Goal: Task Accomplishment & Management: Use online tool/utility

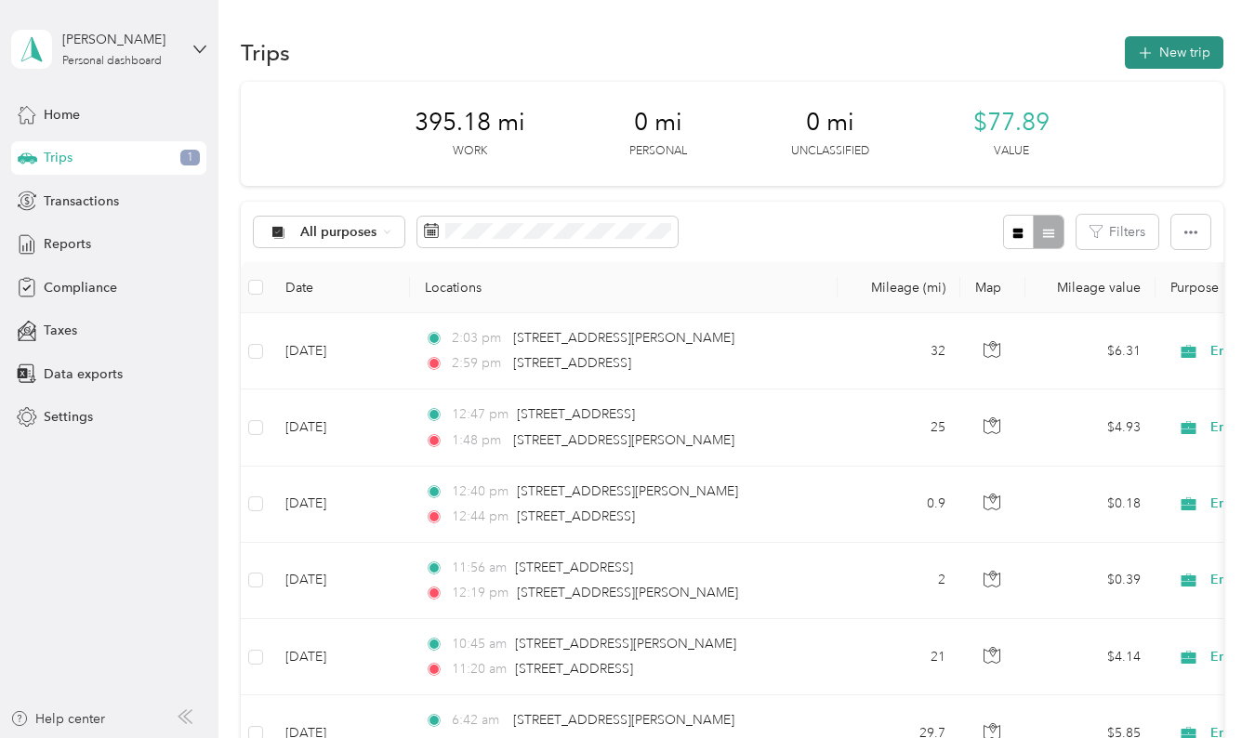
click at [1142, 56] on icon "button" at bounding box center [1144, 53] width 21 height 21
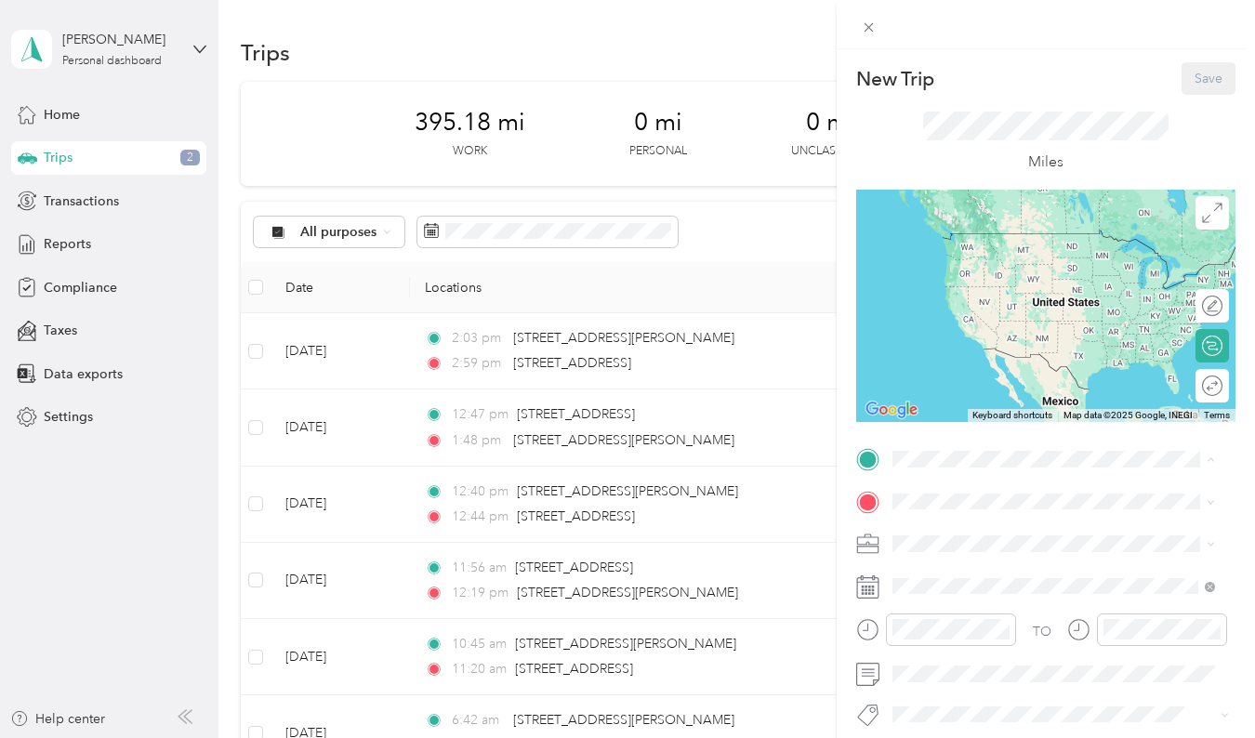
click at [983, 557] on span "[STREET_ADDRESS][PERSON_NAME][US_STATE]" at bounding box center [1038, 563] width 221 height 35
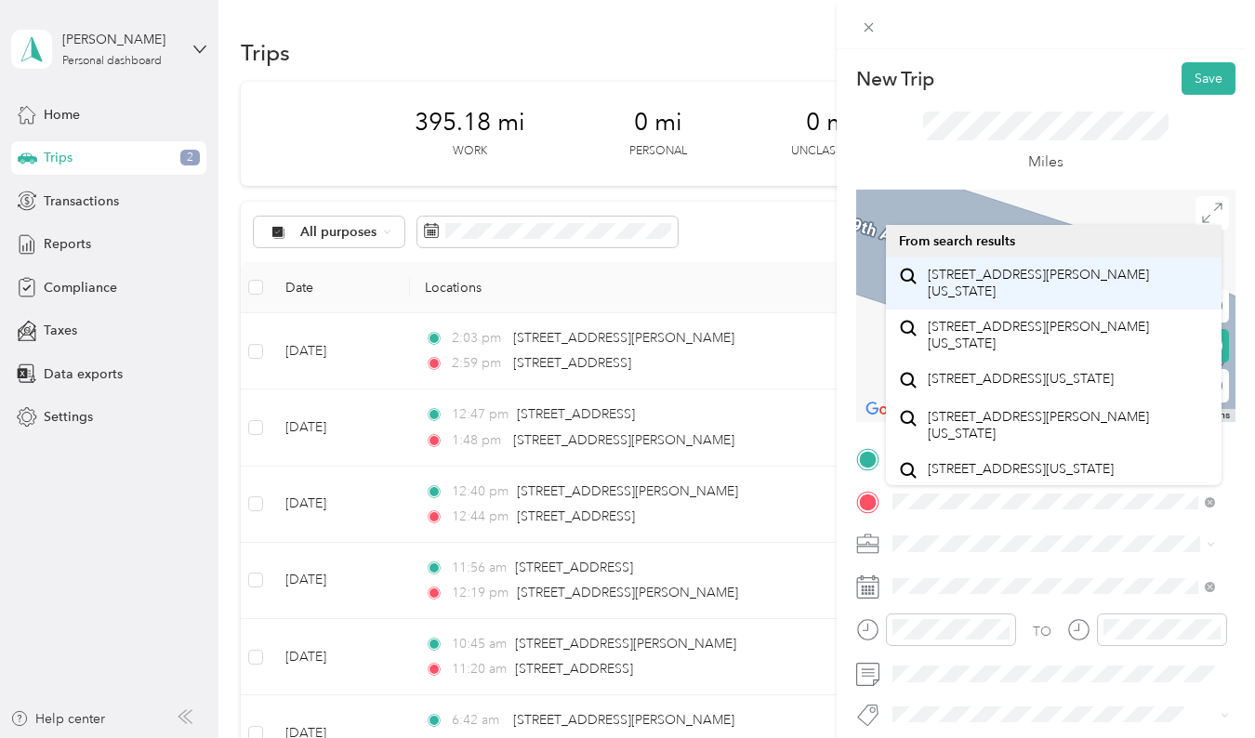
click at [1001, 284] on span "[STREET_ADDRESS][PERSON_NAME][US_STATE]" at bounding box center [1069, 283] width 282 height 33
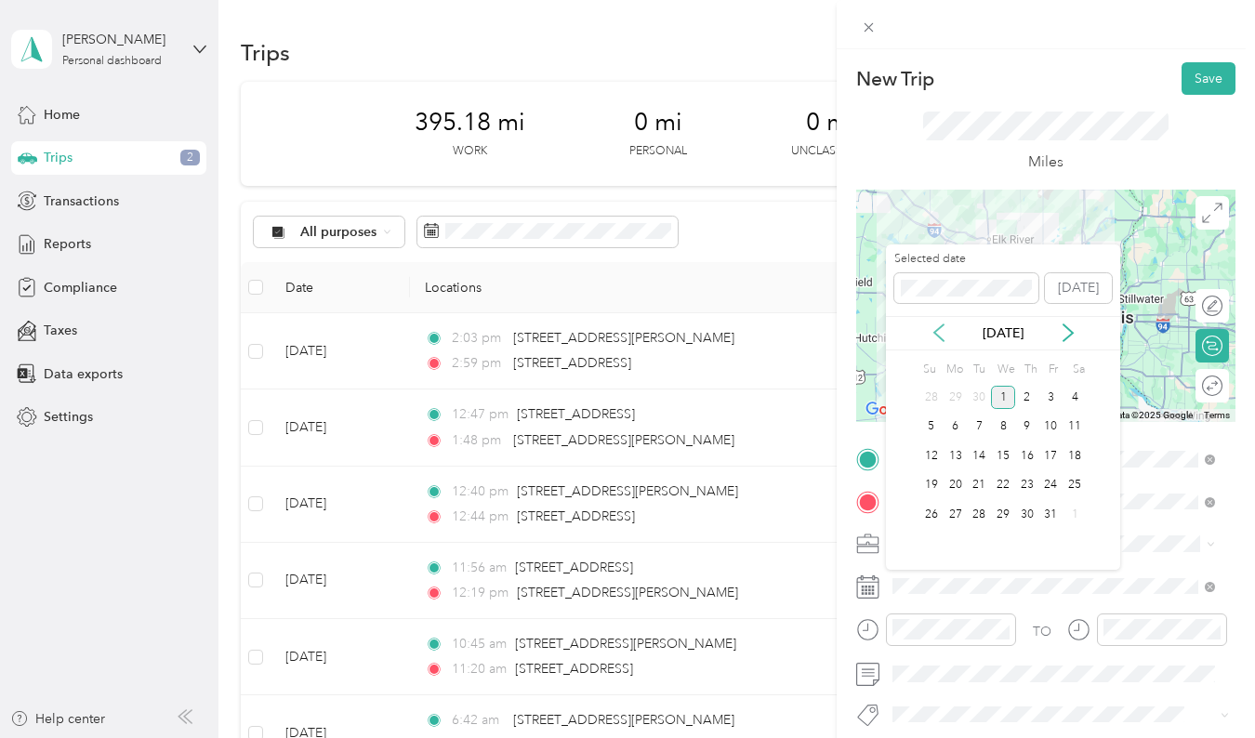
click at [937, 326] on icon at bounding box center [939, 332] width 19 height 19
click at [979, 455] on div "16" at bounding box center [979, 455] width 24 height 23
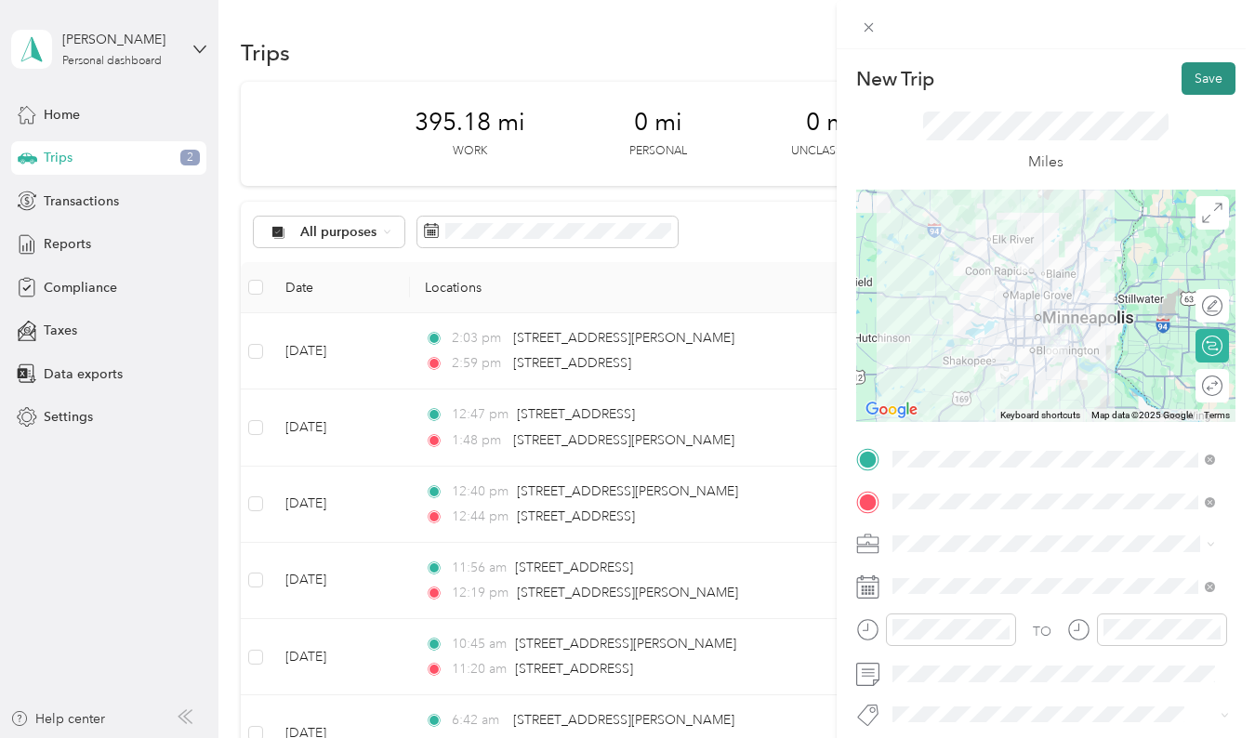
click at [1198, 86] on button "Save" at bounding box center [1208, 78] width 54 height 33
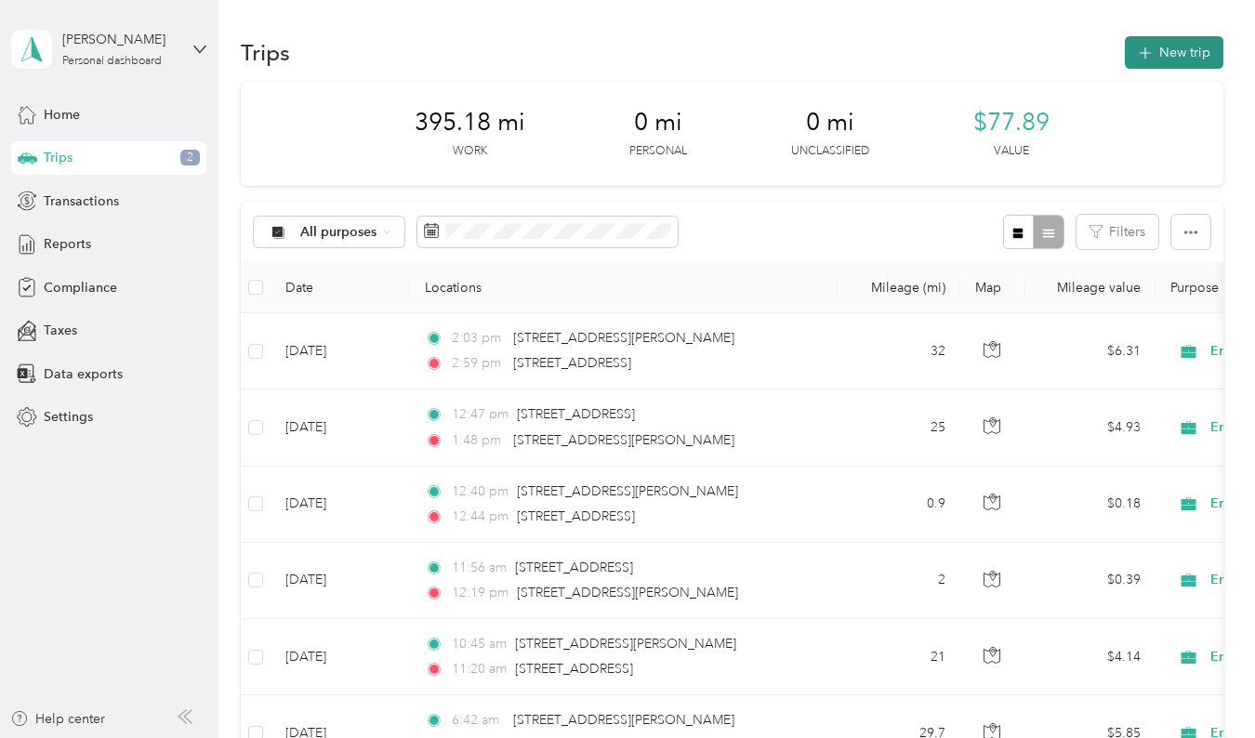
click at [1172, 46] on button "New trip" at bounding box center [1174, 52] width 99 height 33
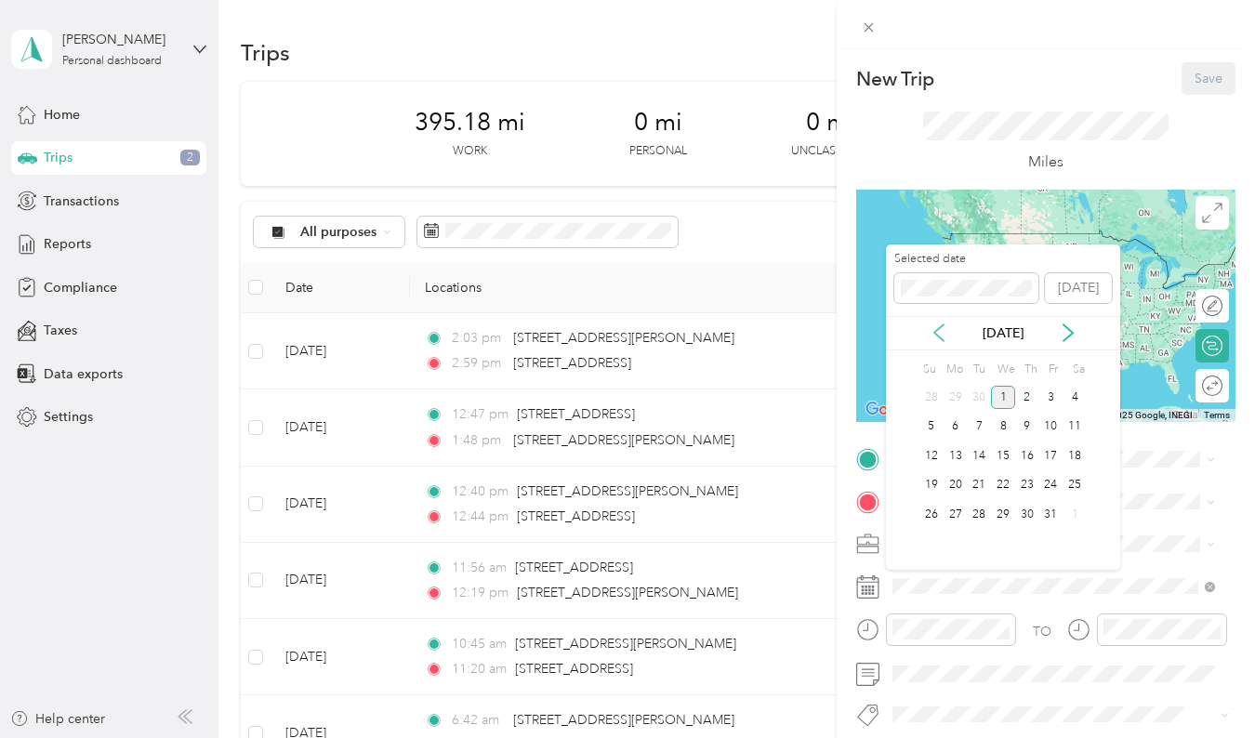
click at [938, 331] on icon at bounding box center [939, 332] width 19 height 19
click at [978, 454] on div "16" at bounding box center [979, 455] width 24 height 23
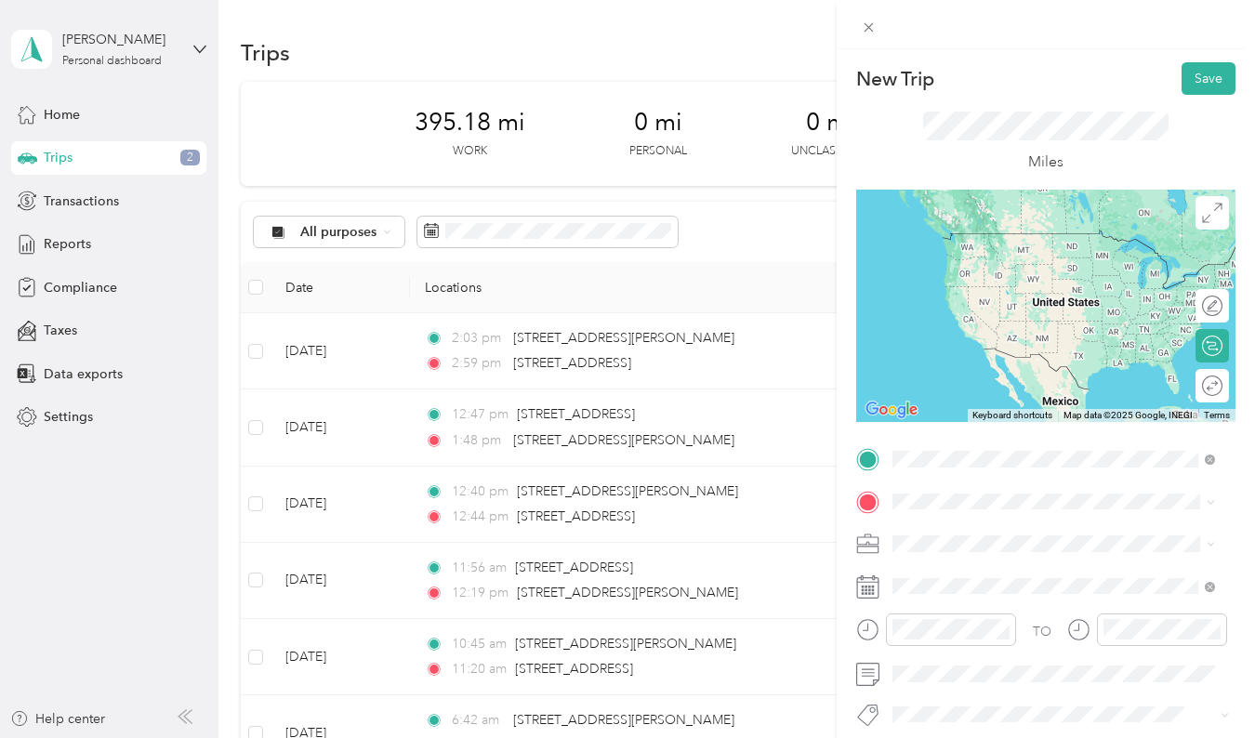
click at [983, 523] on span "[STREET_ADDRESS][PERSON_NAME][US_STATE]" at bounding box center [1069, 534] width 282 height 33
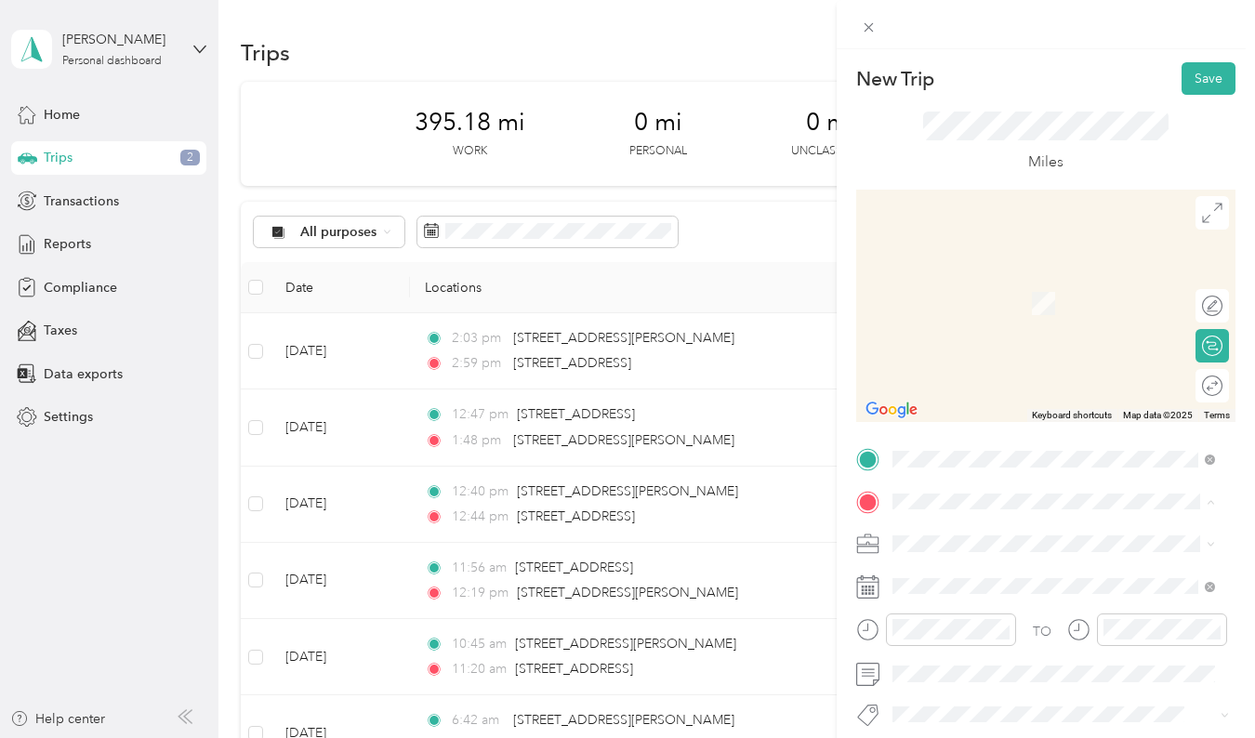
click at [959, 607] on div "HOME BASE [STREET_ADDRESS][PERSON_NAME][US_STATE]" at bounding box center [1069, 596] width 282 height 59
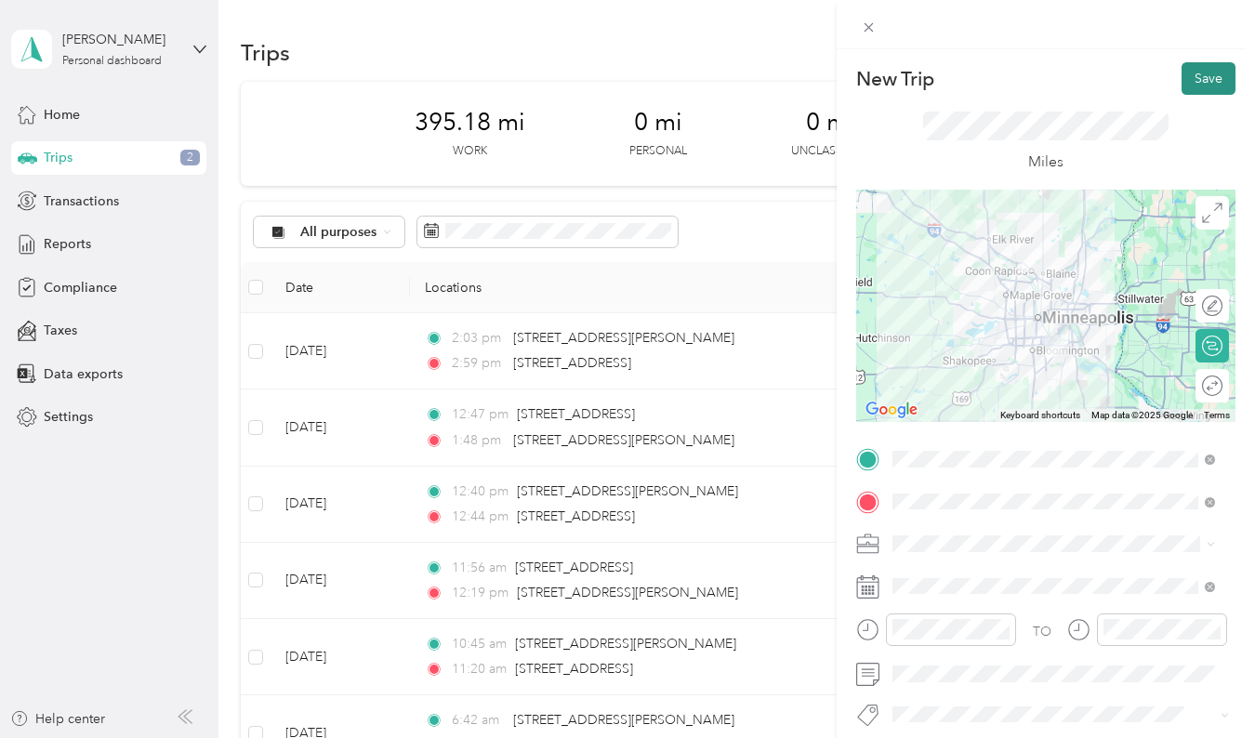
click at [1185, 77] on button "Save" at bounding box center [1208, 78] width 54 height 33
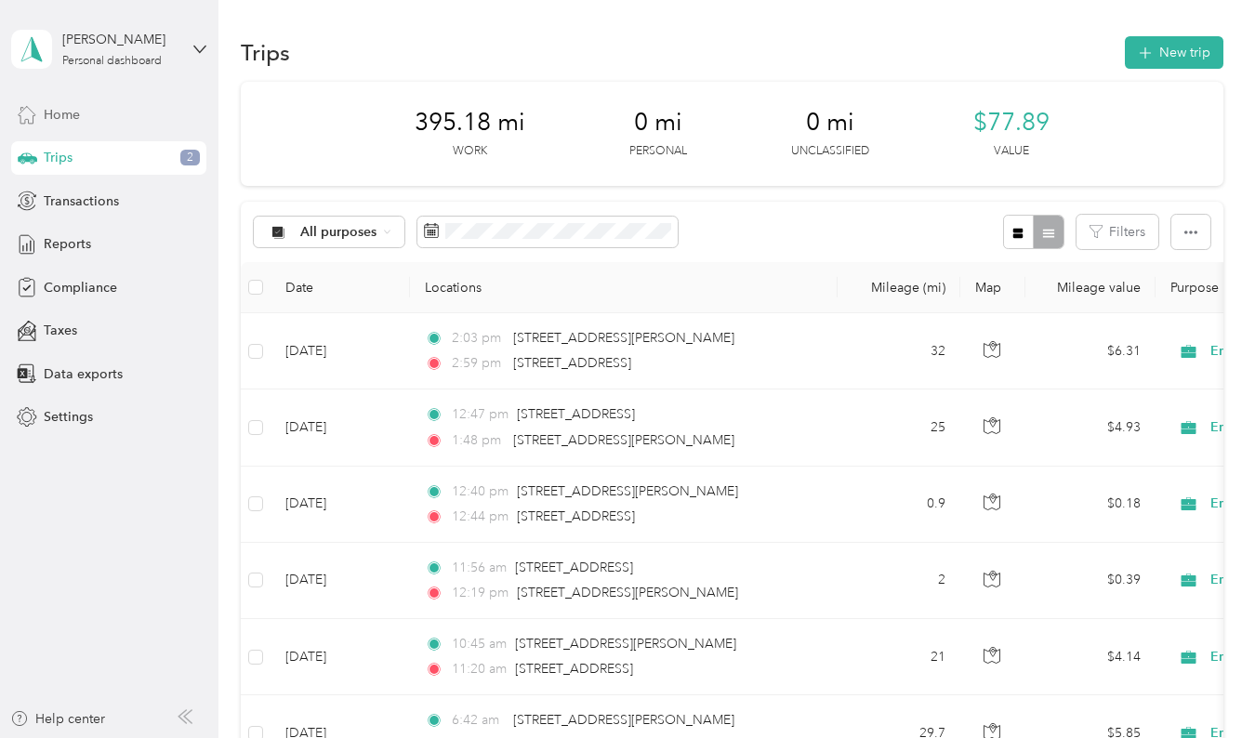
click at [64, 108] on span "Home" at bounding box center [62, 115] width 36 height 20
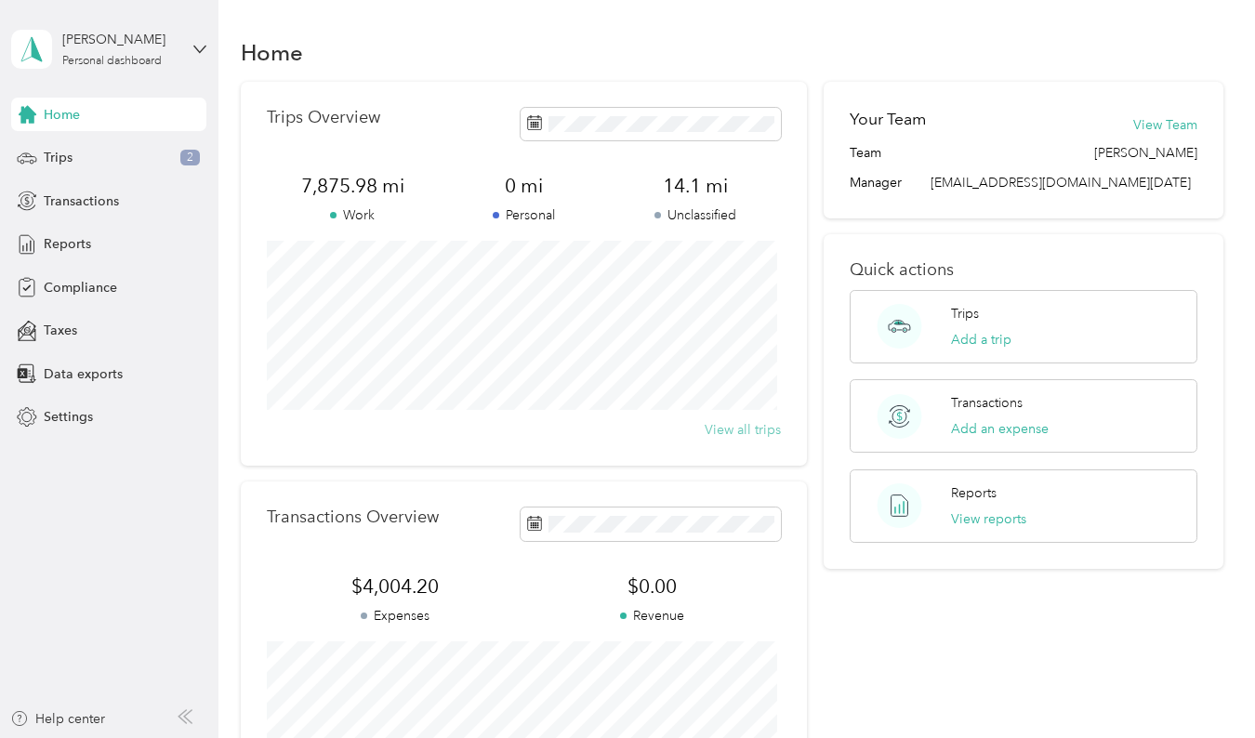
click at [756, 438] on button "View all trips" at bounding box center [743, 430] width 76 height 20
